Goal: Check status: Check status

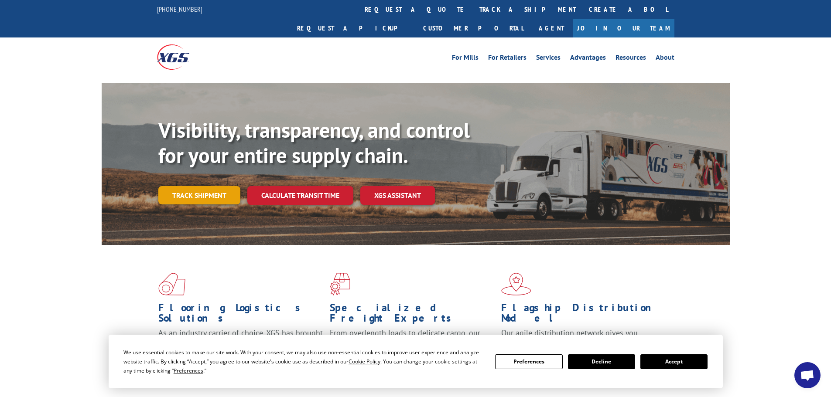
click at [205, 186] on link "Track shipment" at bounding box center [199, 195] width 82 height 18
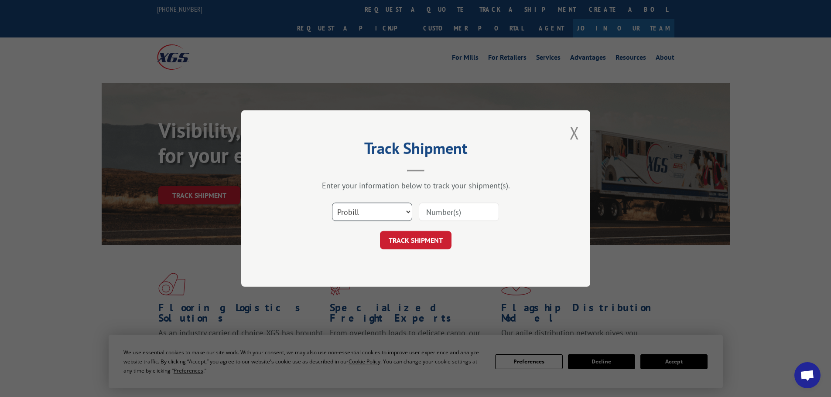
click at [381, 211] on select "Select category... Probill BOL PO" at bounding box center [372, 212] width 80 height 18
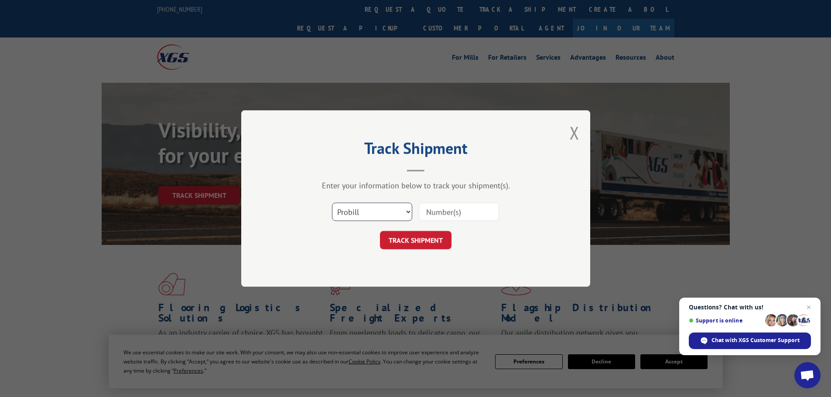
select select "po"
click at [332, 203] on select "Select category... Probill BOL PO" at bounding box center [372, 212] width 80 height 18
click at [406, 241] on button "TRACK SHIPMENT" at bounding box center [416, 240] width 72 height 18
paste input "20545083"
type input "20545083"
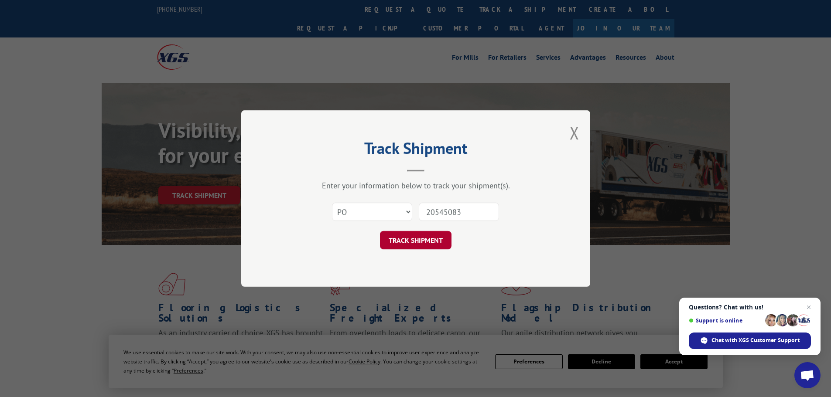
click at [439, 243] on button "TRACK SHIPMENT" at bounding box center [416, 240] width 72 height 18
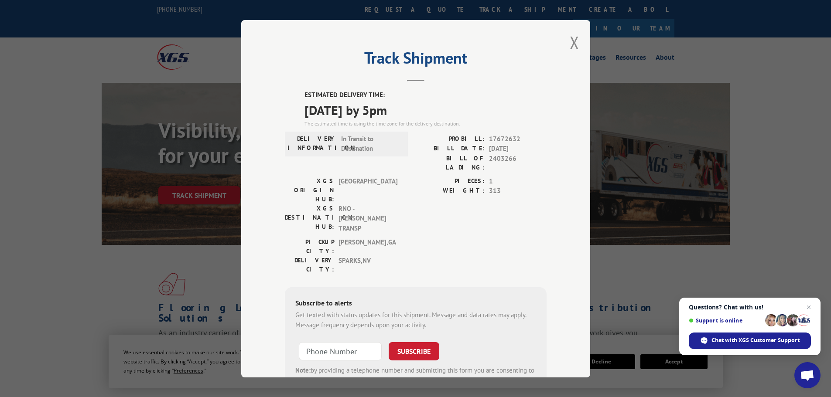
click at [410, 82] on div "Track Shipment ESTIMATED DELIVERY TIME: [DATE] by 5pm The estimated time is usi…" at bounding box center [415, 199] width 349 height 358
click at [570, 42] on button "Close modal" at bounding box center [575, 42] width 10 height 23
